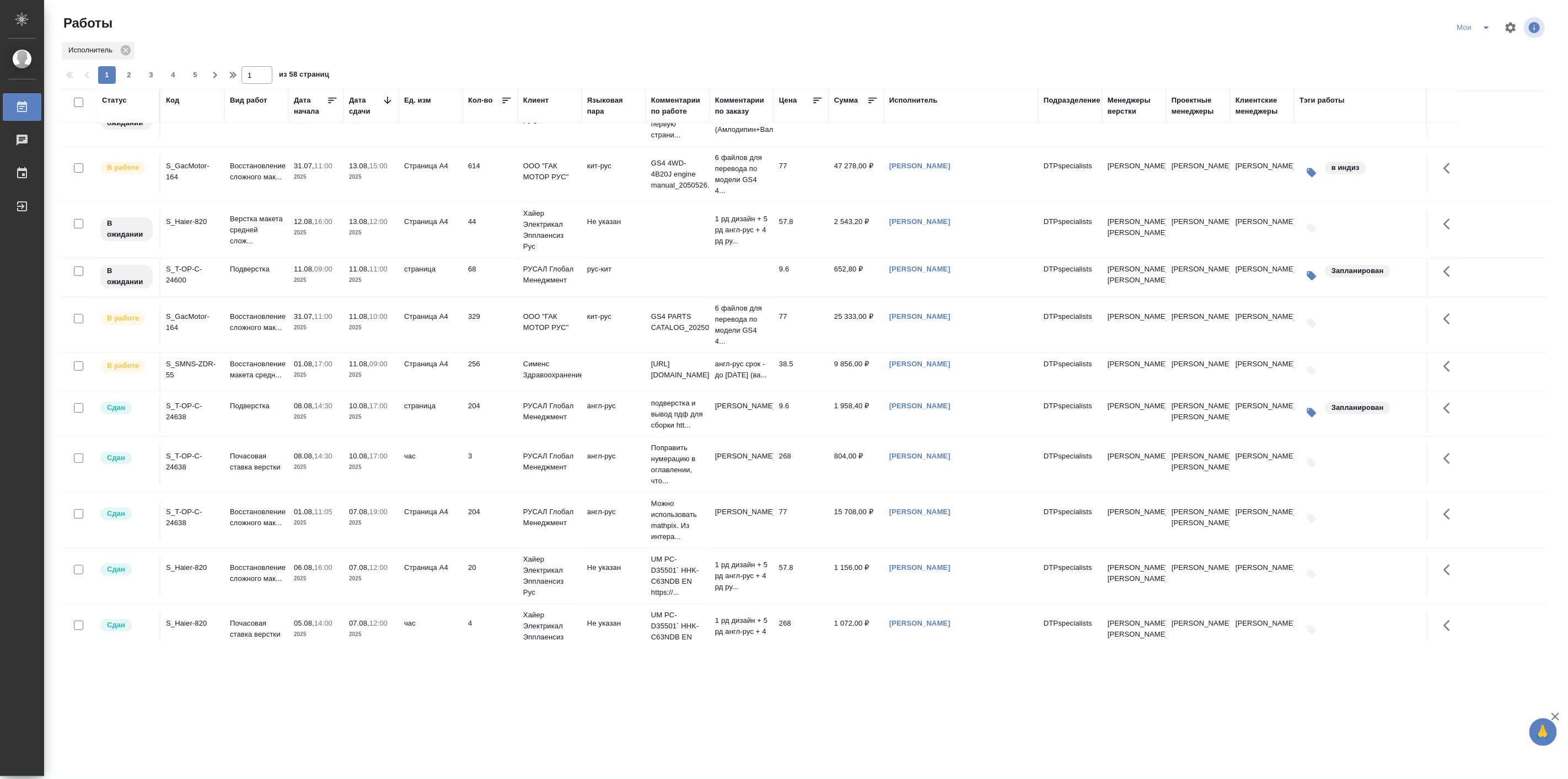
scroll to position [204, 0]
click at [884, 43] on div "Исполнитель" at bounding box center [804, 51] width 1486 height 20
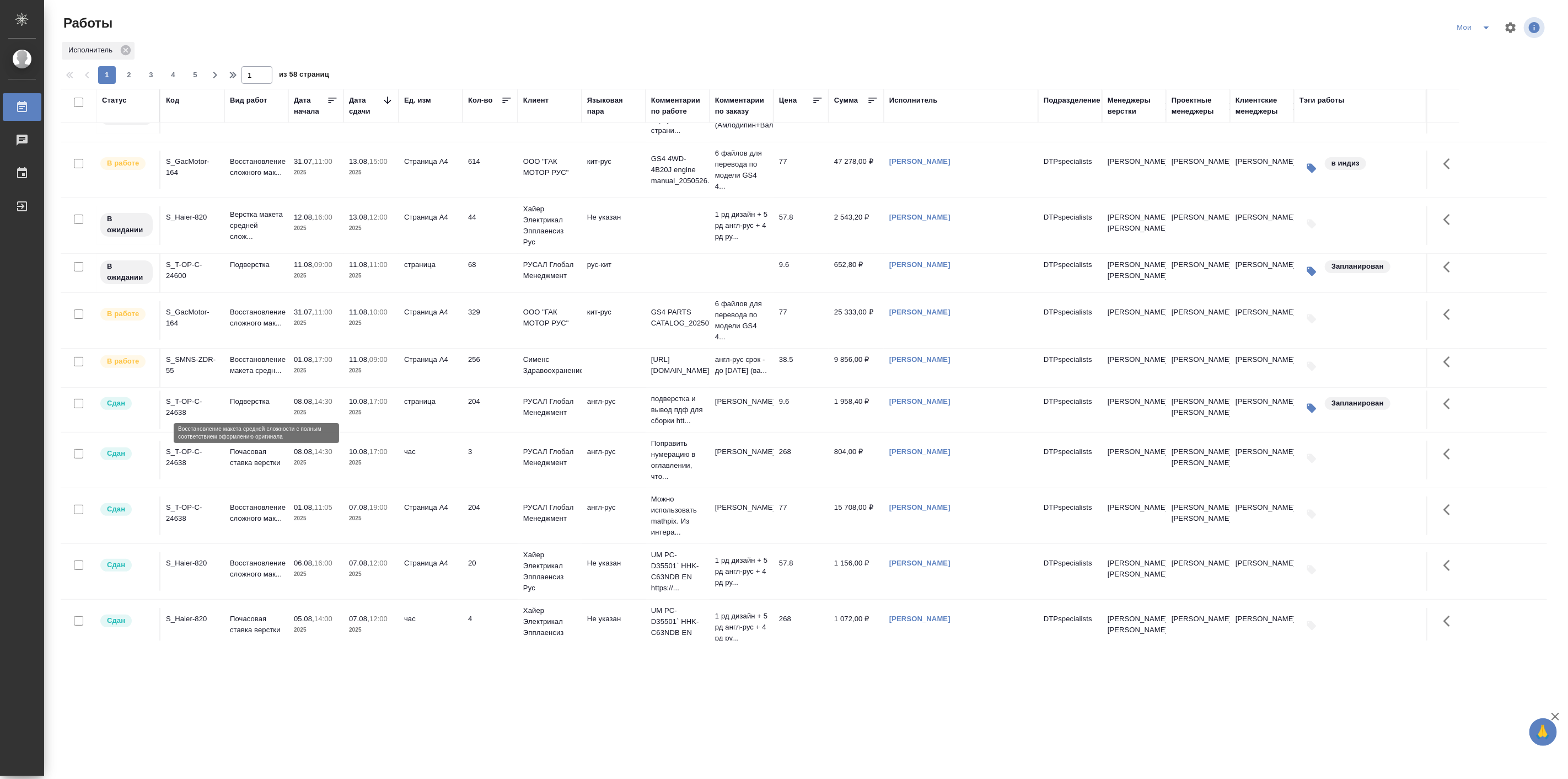
click at [255, 376] on p "Восстановление макета средн..." at bounding box center [256, 365] width 53 height 22
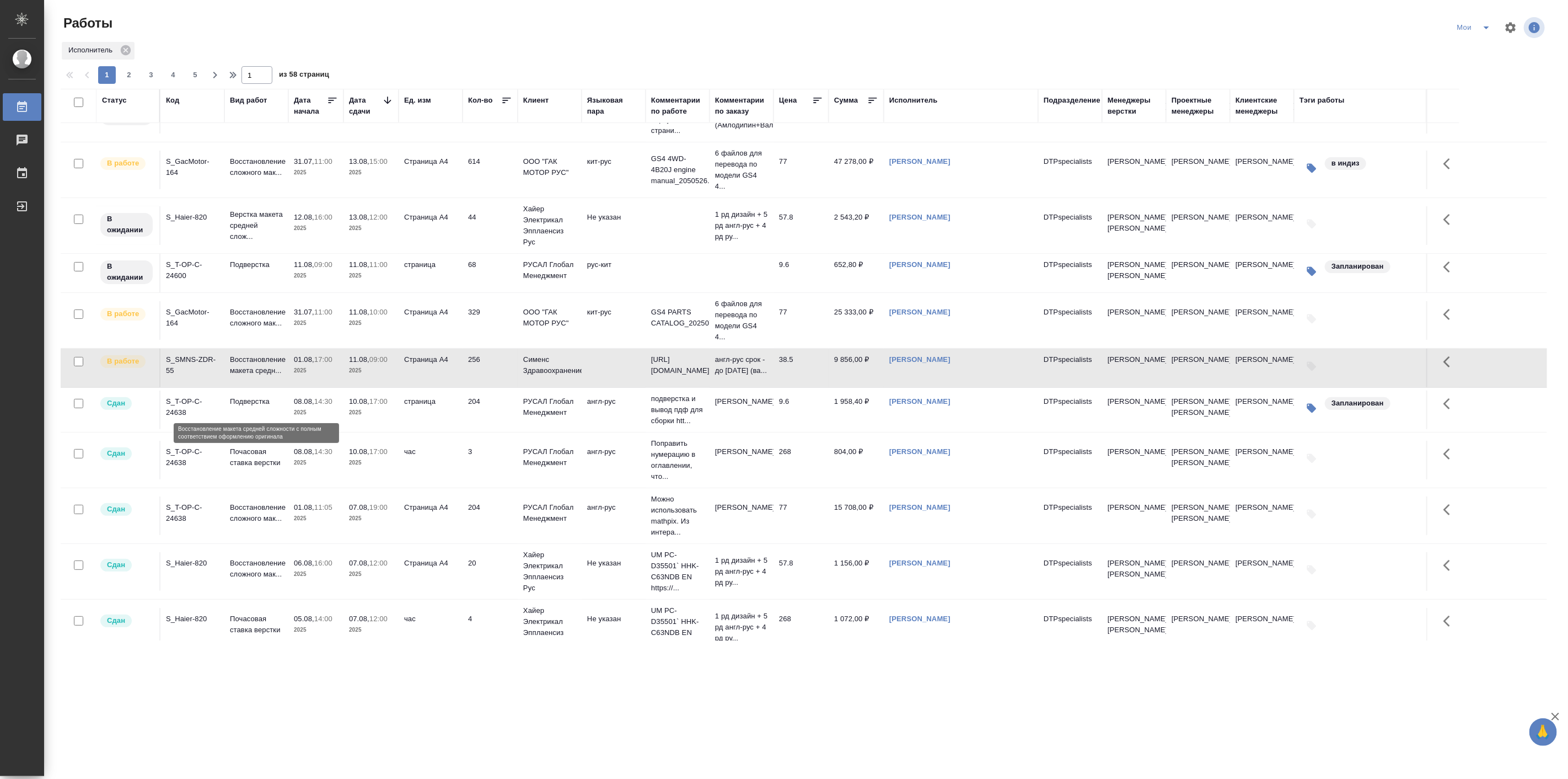
click at [255, 376] on p "Восстановление макета средн..." at bounding box center [256, 365] width 53 height 22
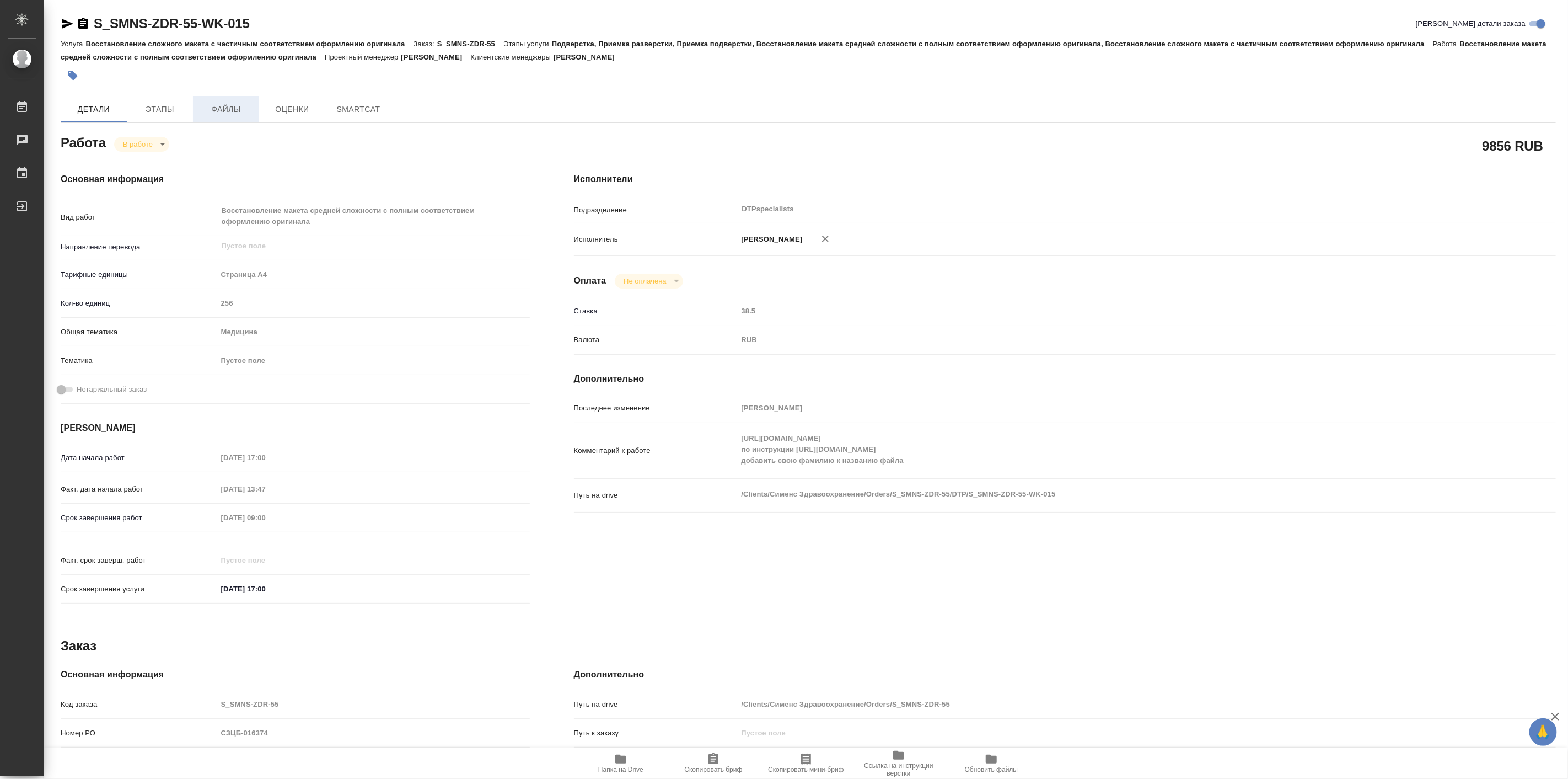
type textarea "x"
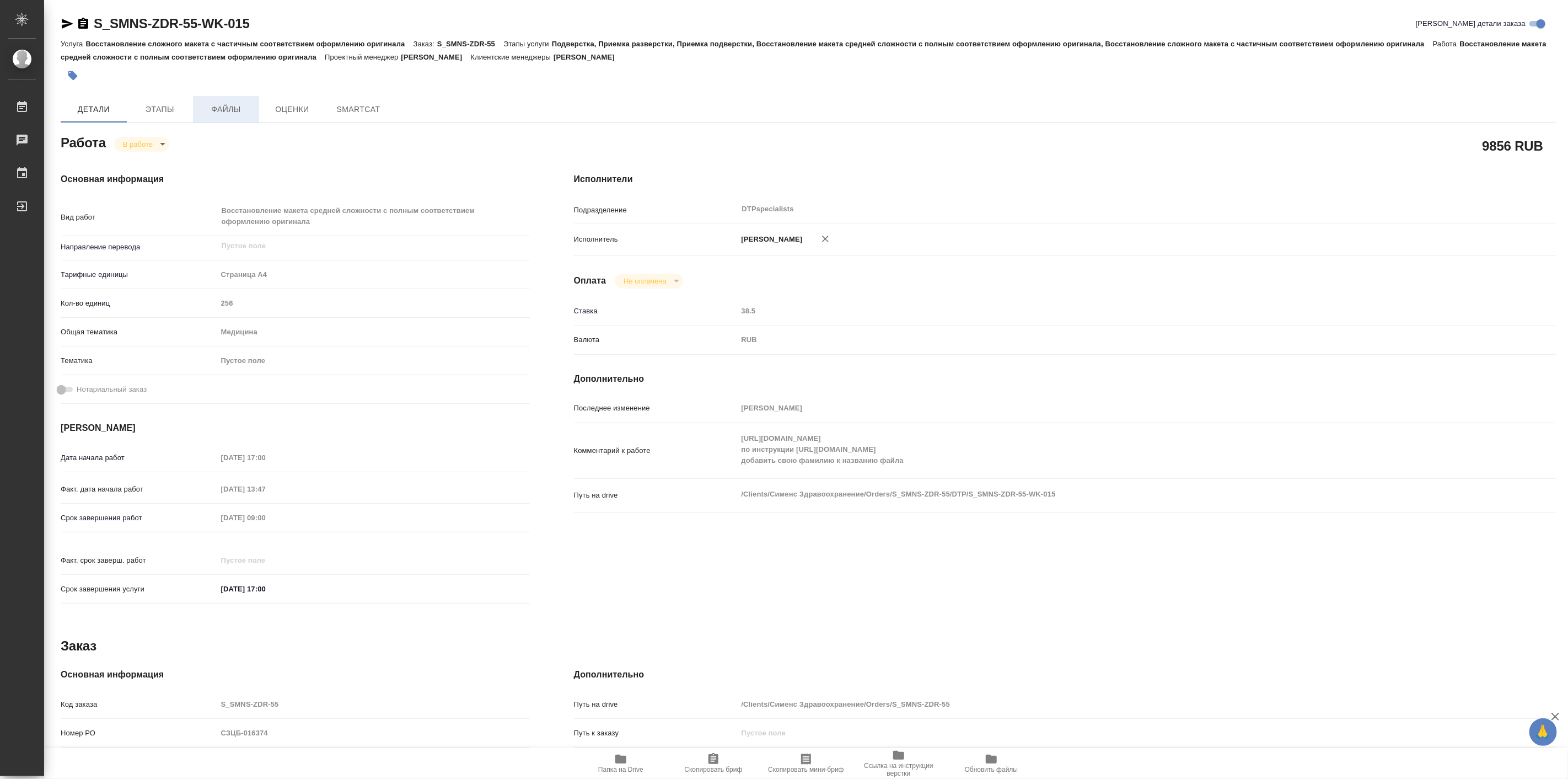
type textarea "x"
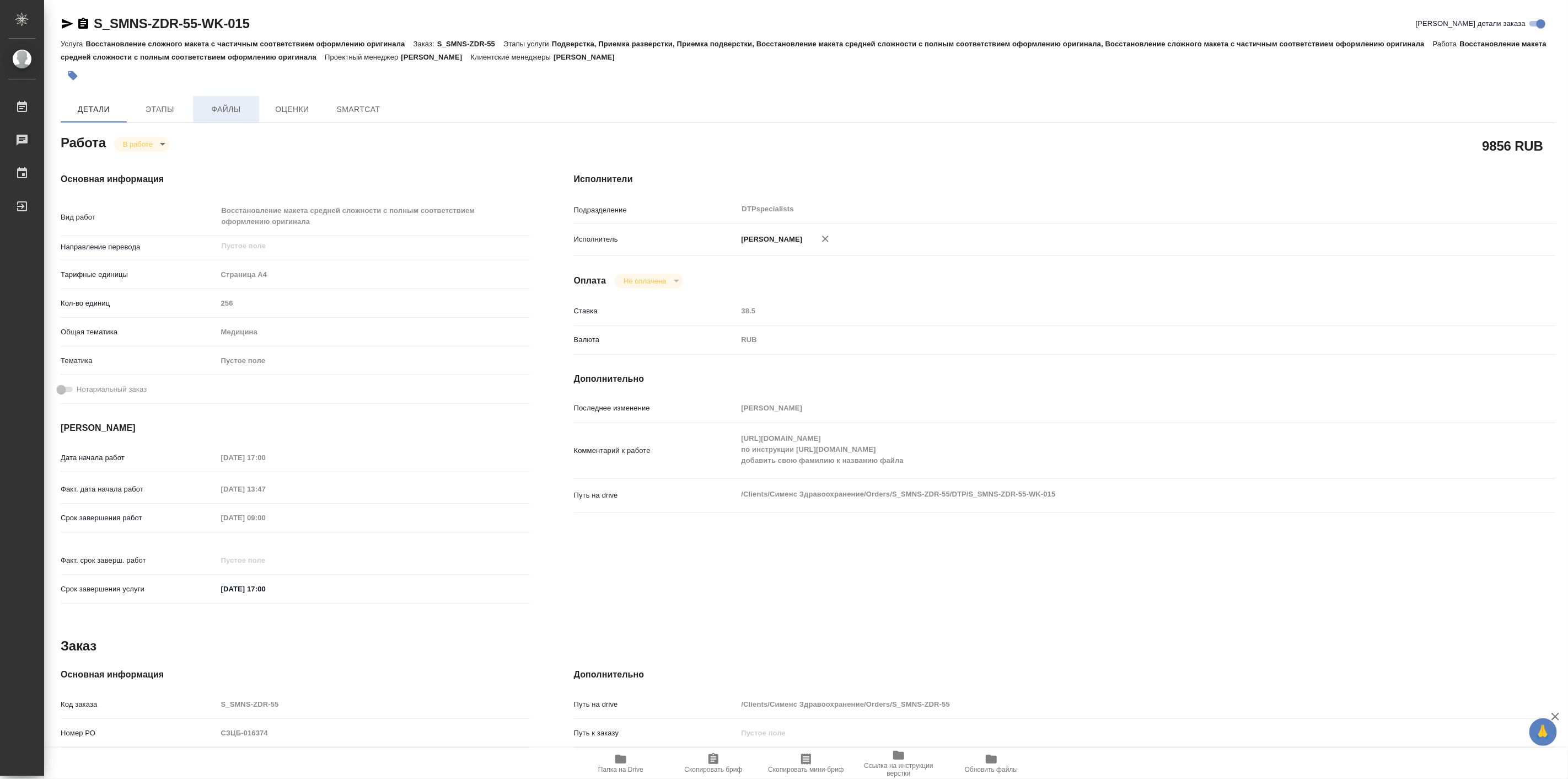
type textarea "x"
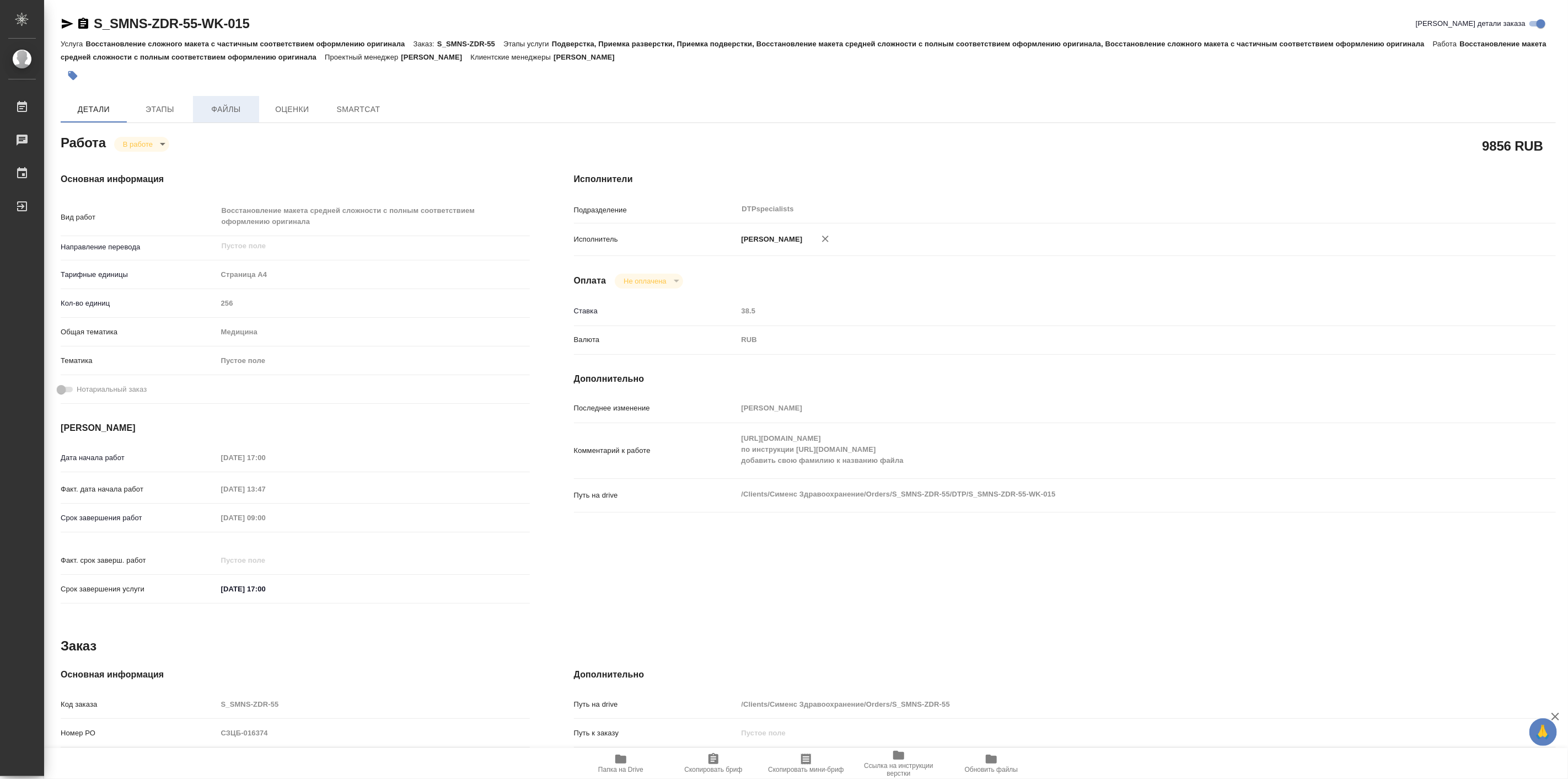
type textarea "x"
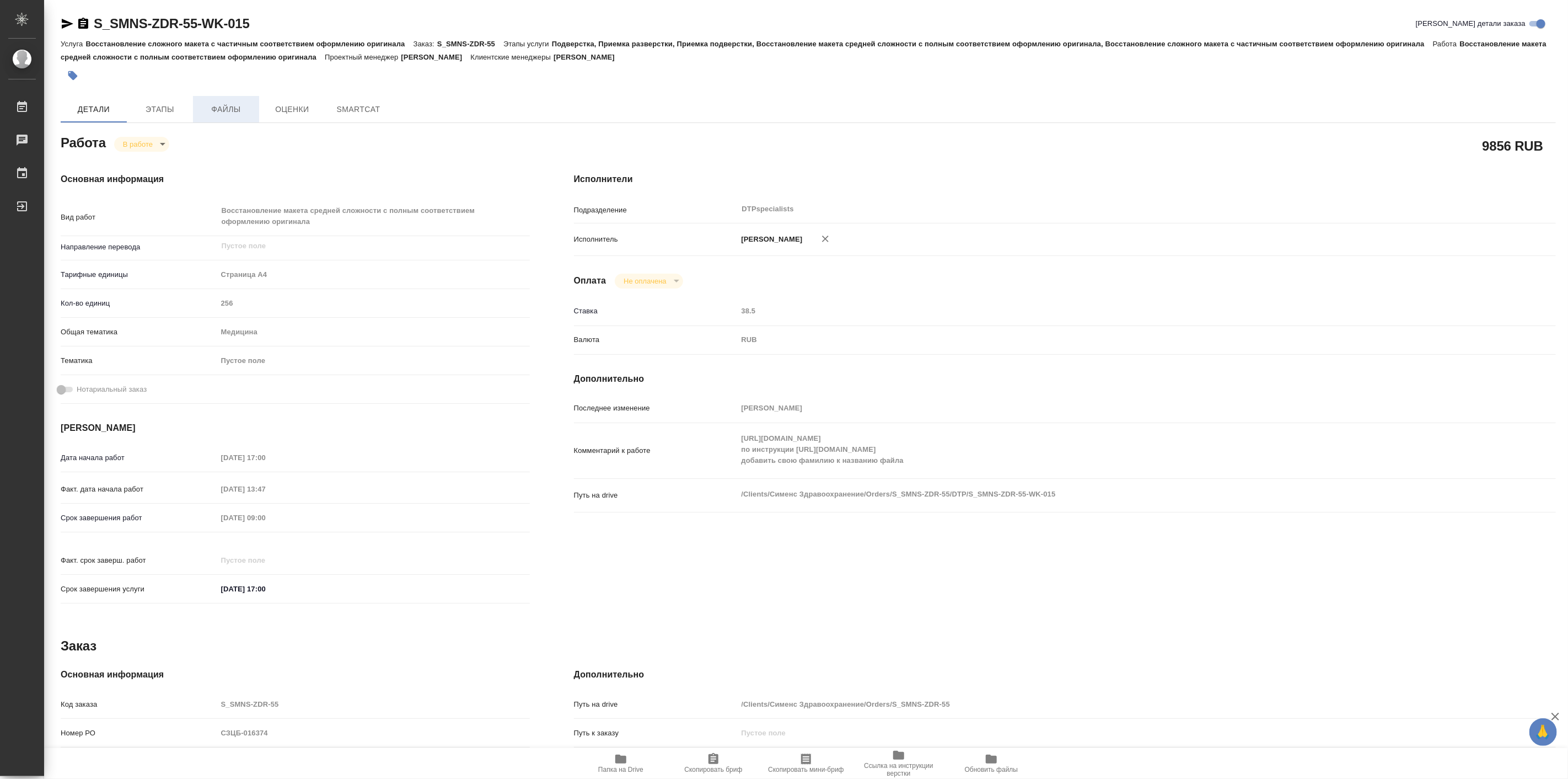
type textarea "x"
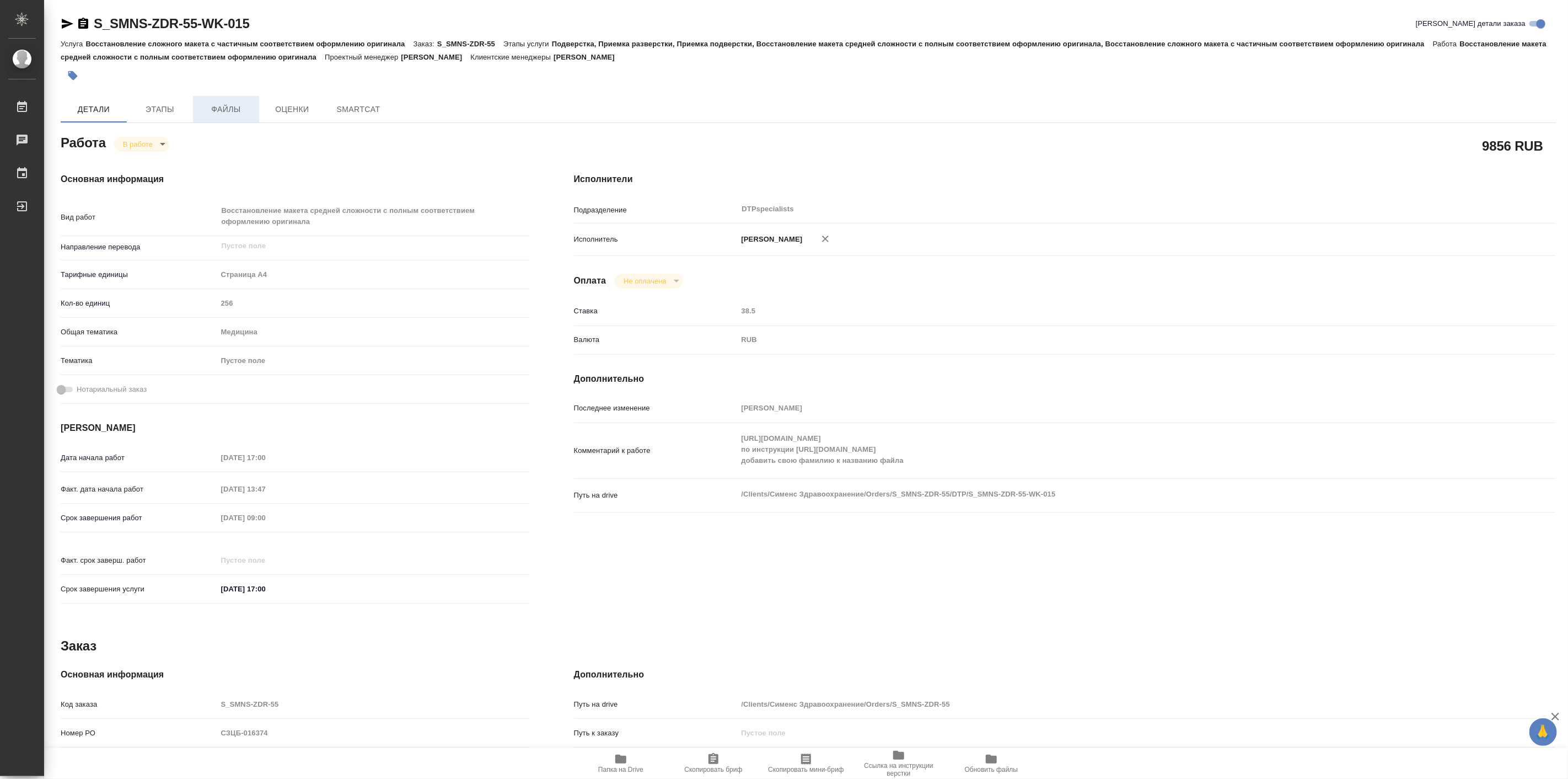
type textarea "x"
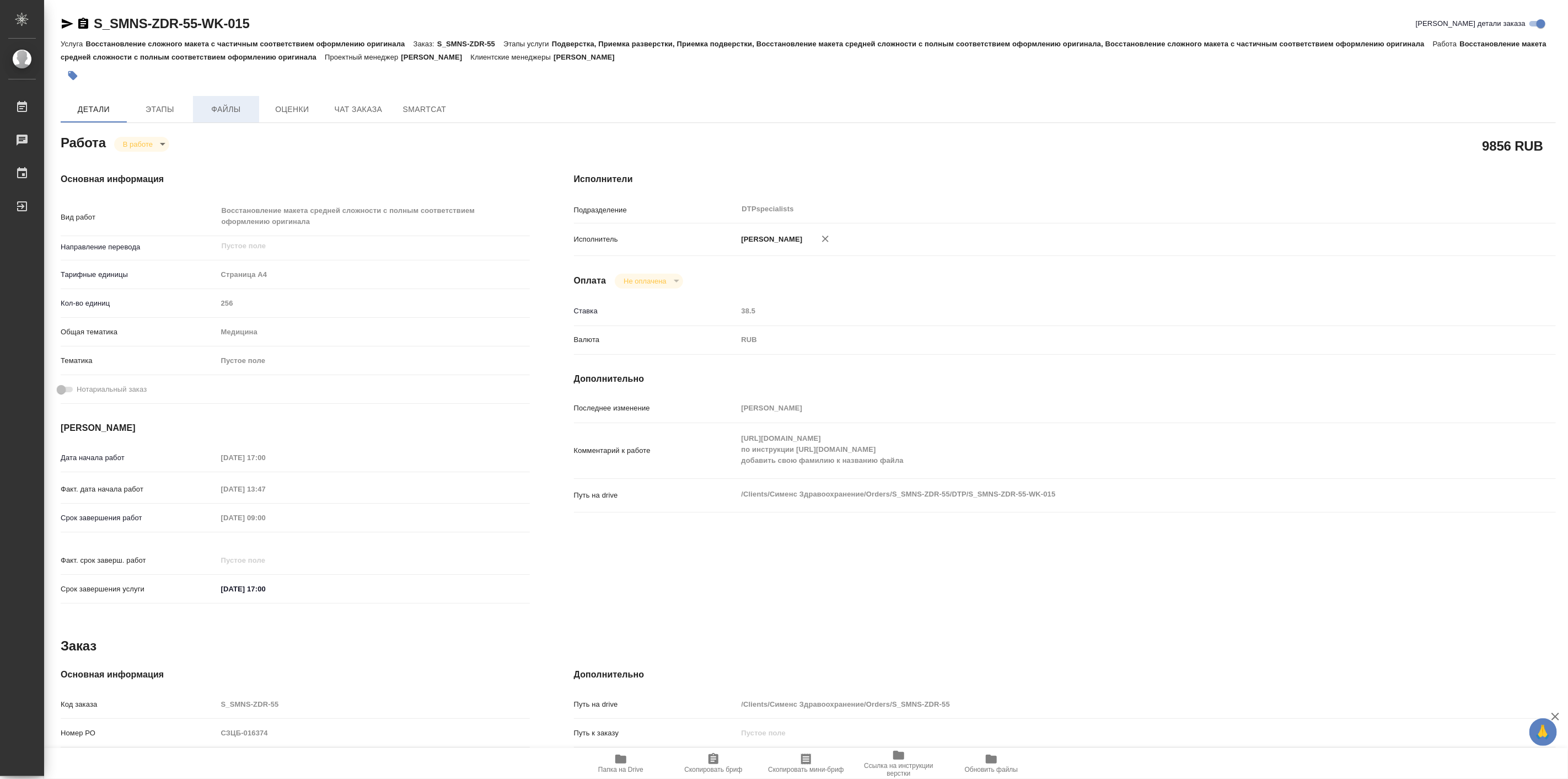
type textarea "x"
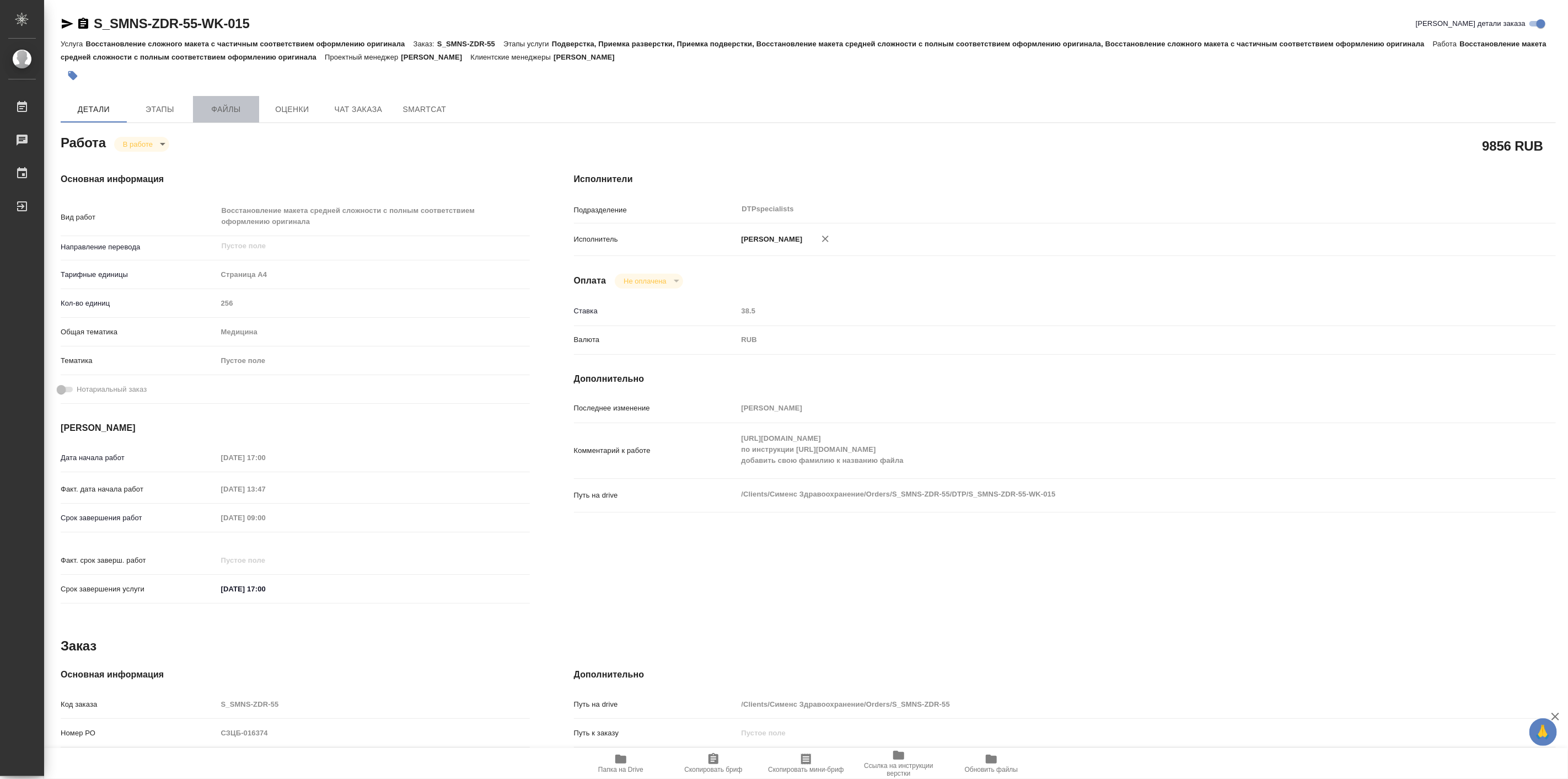
type textarea "x"
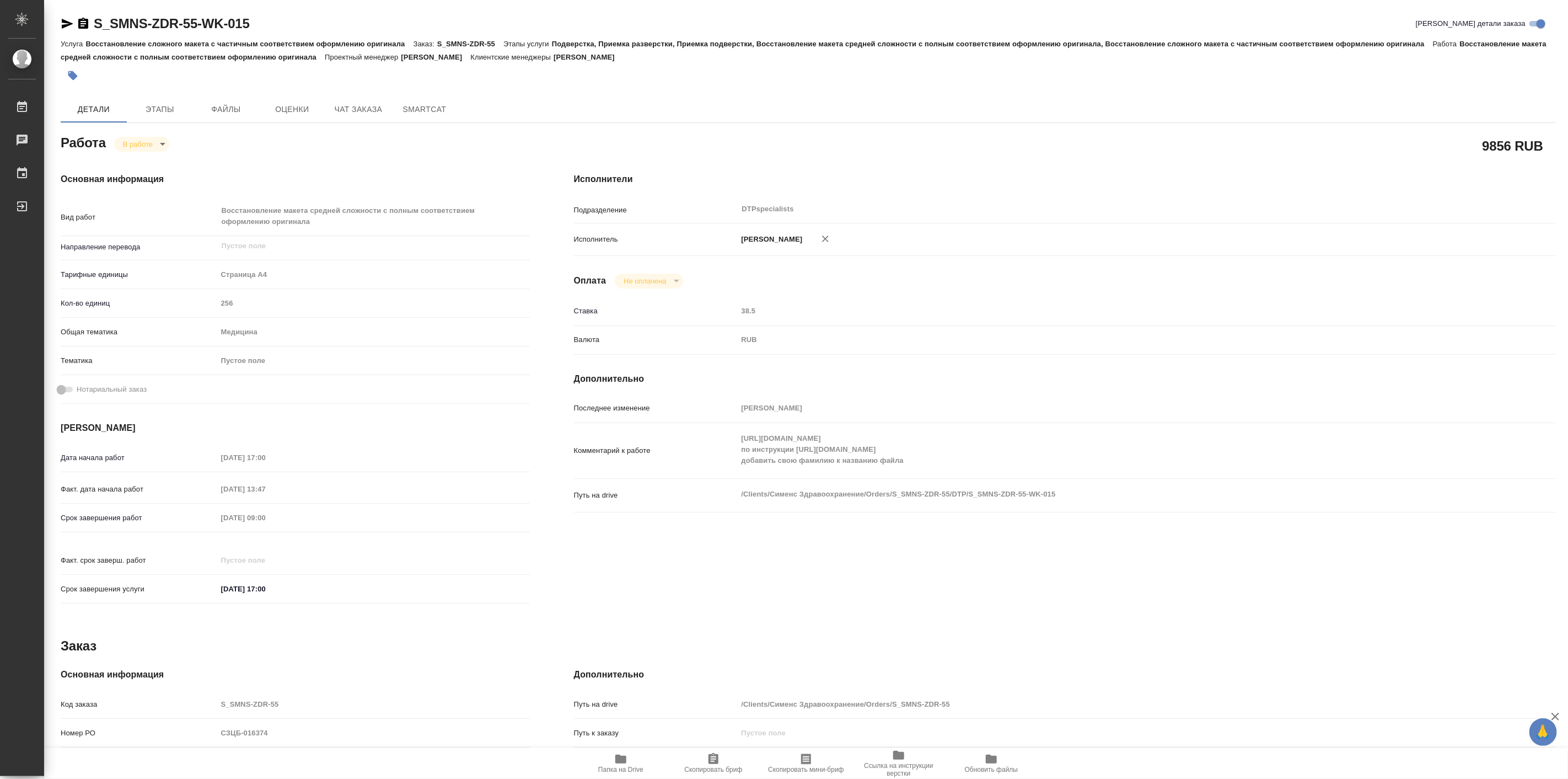
drag, startPoint x: 257, startPoint y: 118, endPoint x: 332, endPoint y: 228, distance: 133.1
click at [332, 228] on div "S_SMNS-ZDR-55-WK-015 Кратко детали заказа Услуга Восстановление сложного макета…" at bounding box center [808, 481] width 1507 height 963
drag, startPoint x: 93, startPoint y: 12, endPoint x: 192, endPoint y: 26, distance: 100.0
click at [200, 30] on div "S_SMNS-ZDR-55-WK-015 Кратко детали заказа Услуга Восстановление сложного макета…" at bounding box center [808, 481] width 1507 height 963
copy link "S_SMNS-ZDR-55"
